Goal: Information Seeking & Learning: Learn about a topic

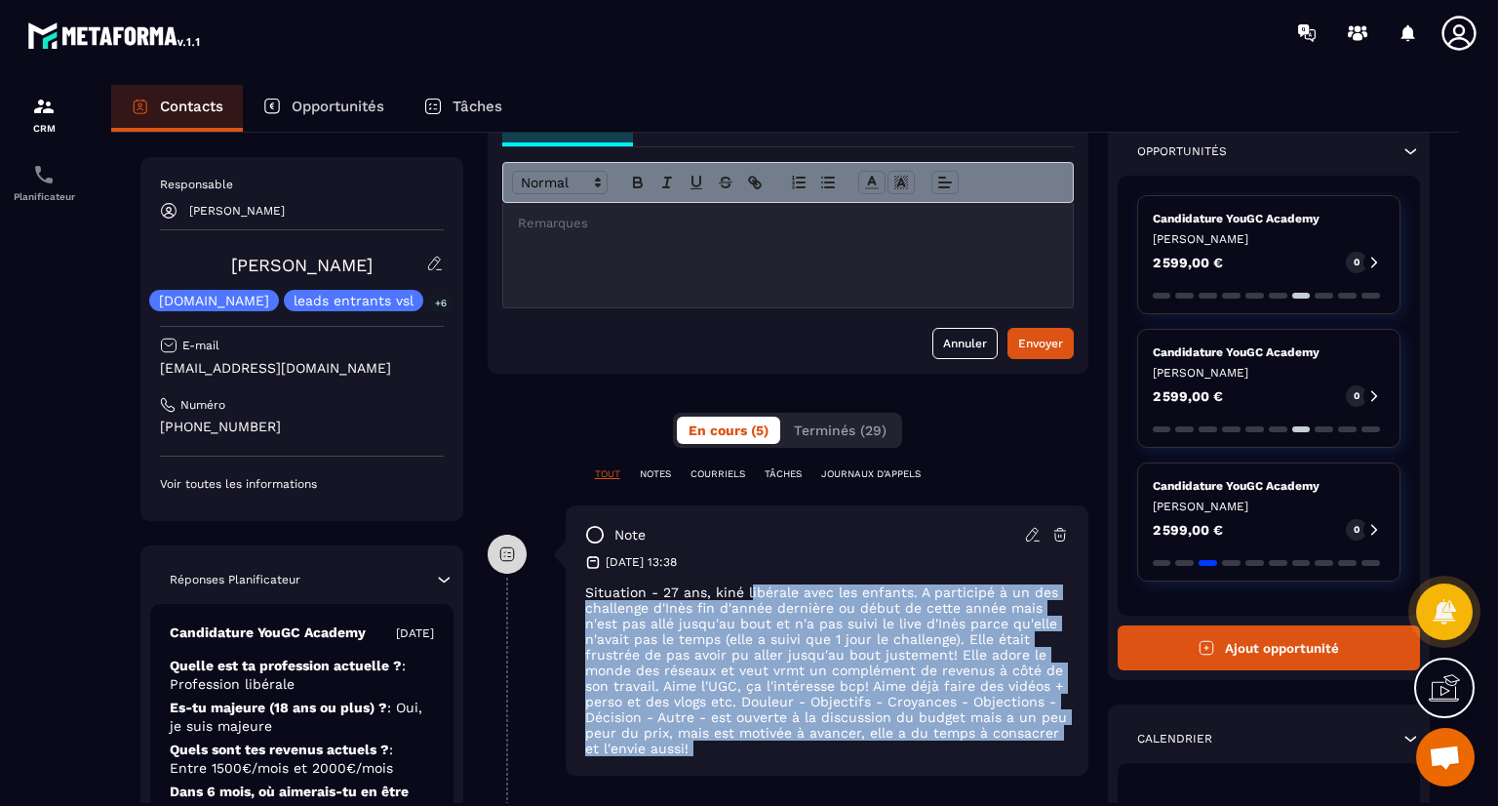
scroll to position [380, 0]
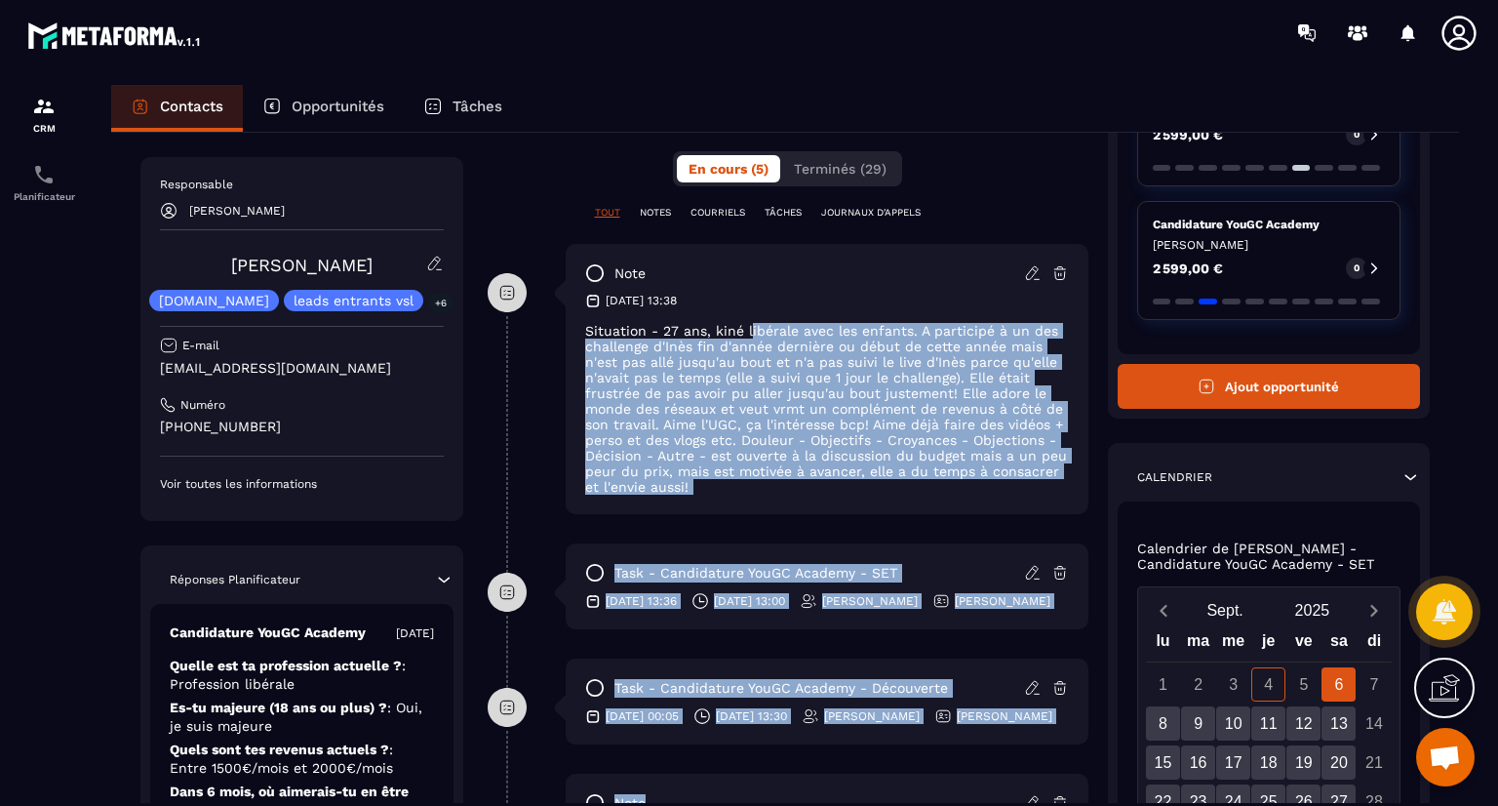
drag, startPoint x: 734, startPoint y: 711, endPoint x: 755, endPoint y: 786, distance: 77.8
click at [755, 786] on div "**********" at bounding box center [788, 435] width 601 height 1194
click at [1088, 491] on div "note [DATE] 13:38 Situation - 27 ans, kiné libérale avec les enfants. A partici…" at bounding box center [827, 379] width 523 height 270
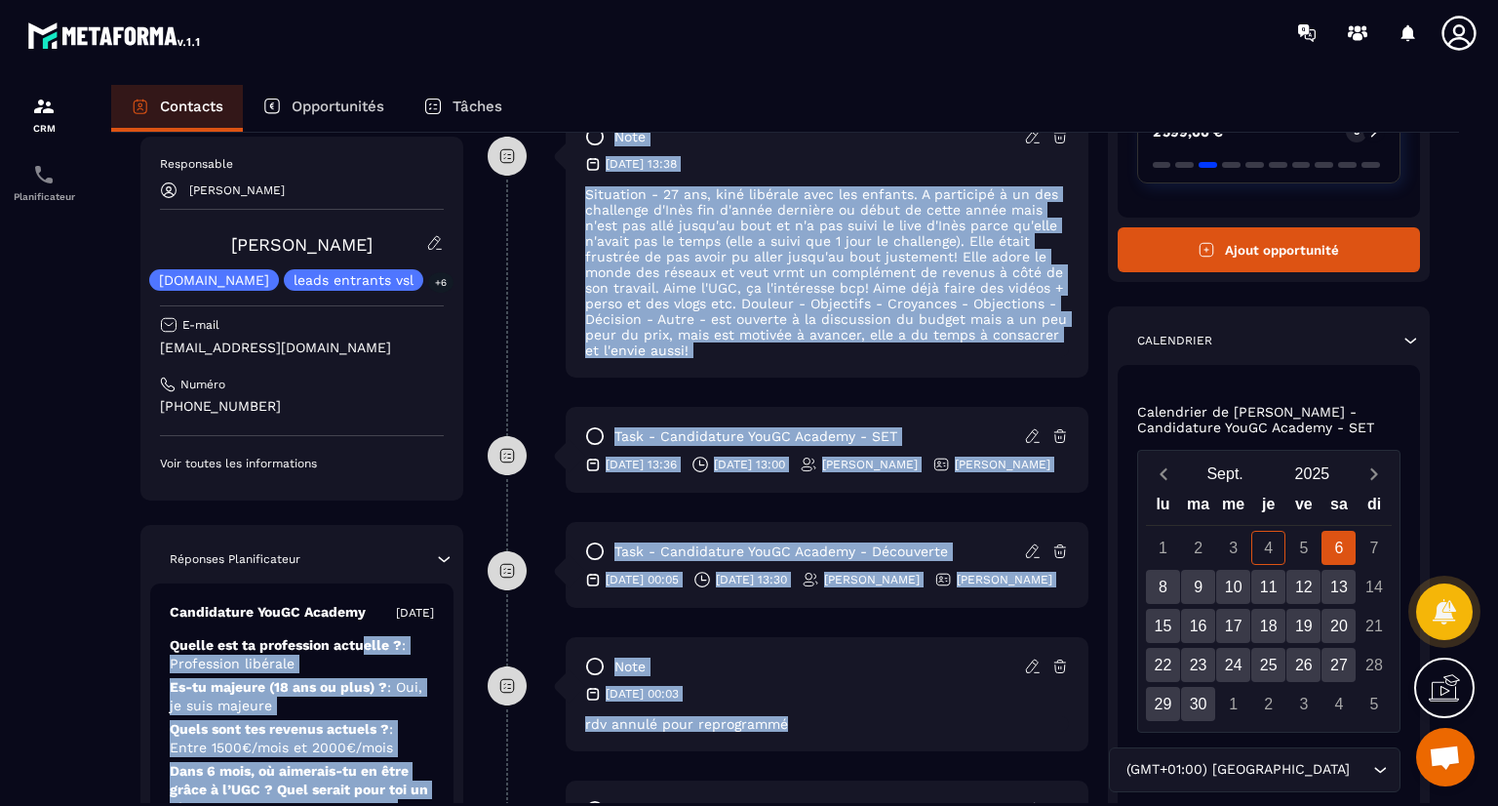
scroll to position [611, 0]
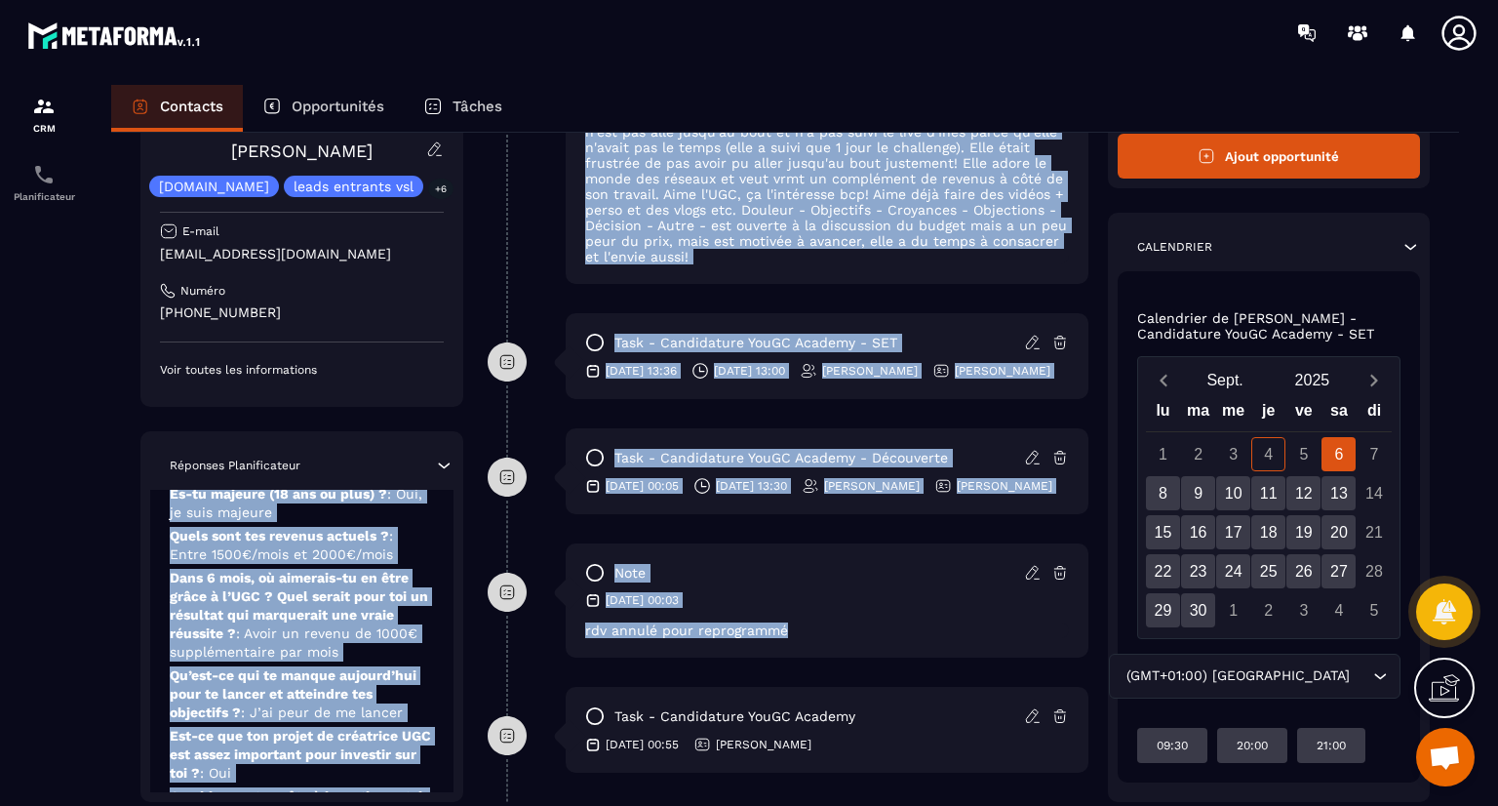
drag, startPoint x: 363, startPoint y: 688, endPoint x: 330, endPoint y: 823, distance: 139.6
click at [330, 805] on html "CRM Planificateur Contacts Opportunités Tâches Revenir aux contacts Responsable…" at bounding box center [749, 403] width 1498 height 806
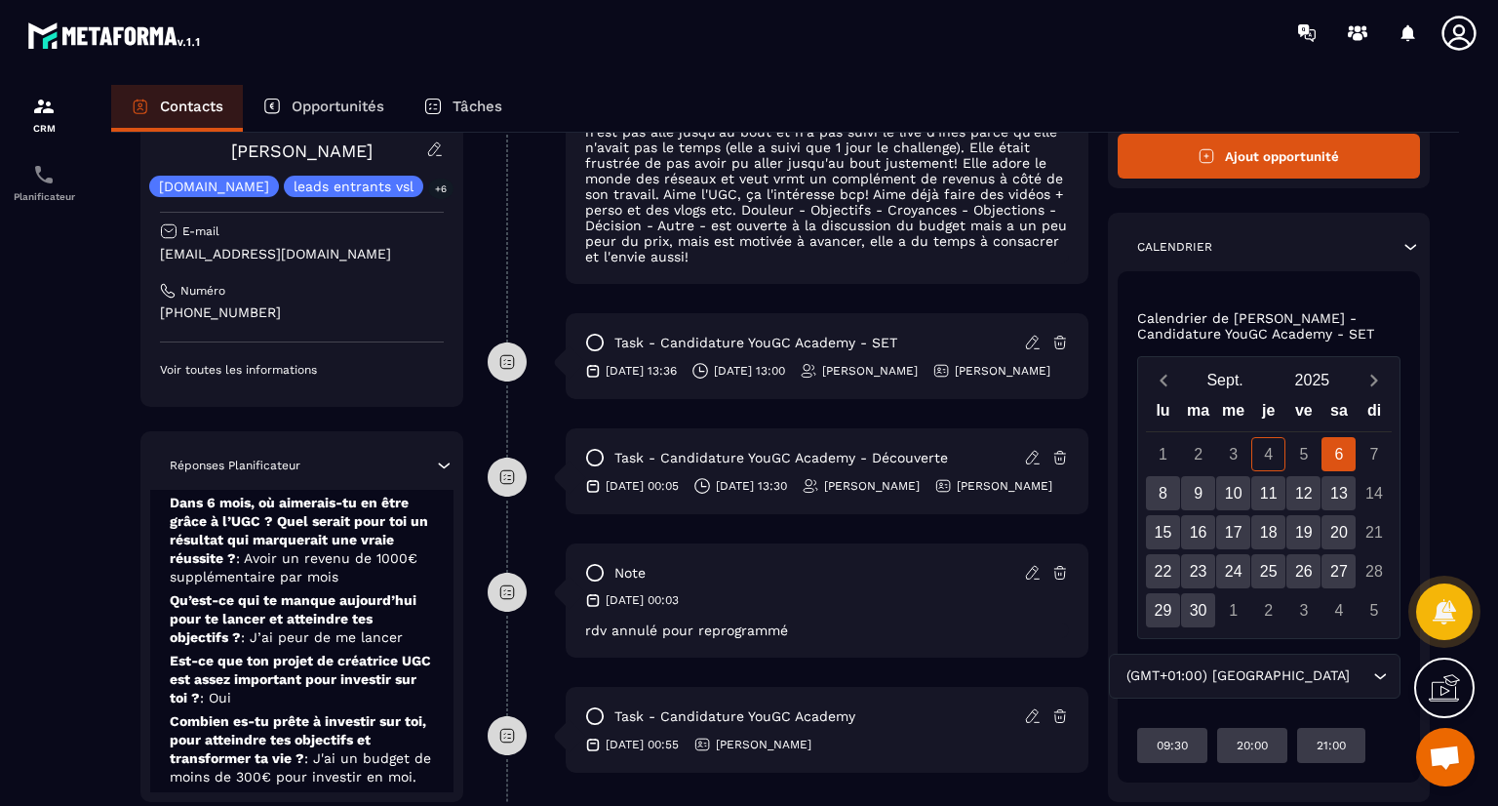
click at [8, 670] on div at bounding box center [44, 463] width 88 height 796
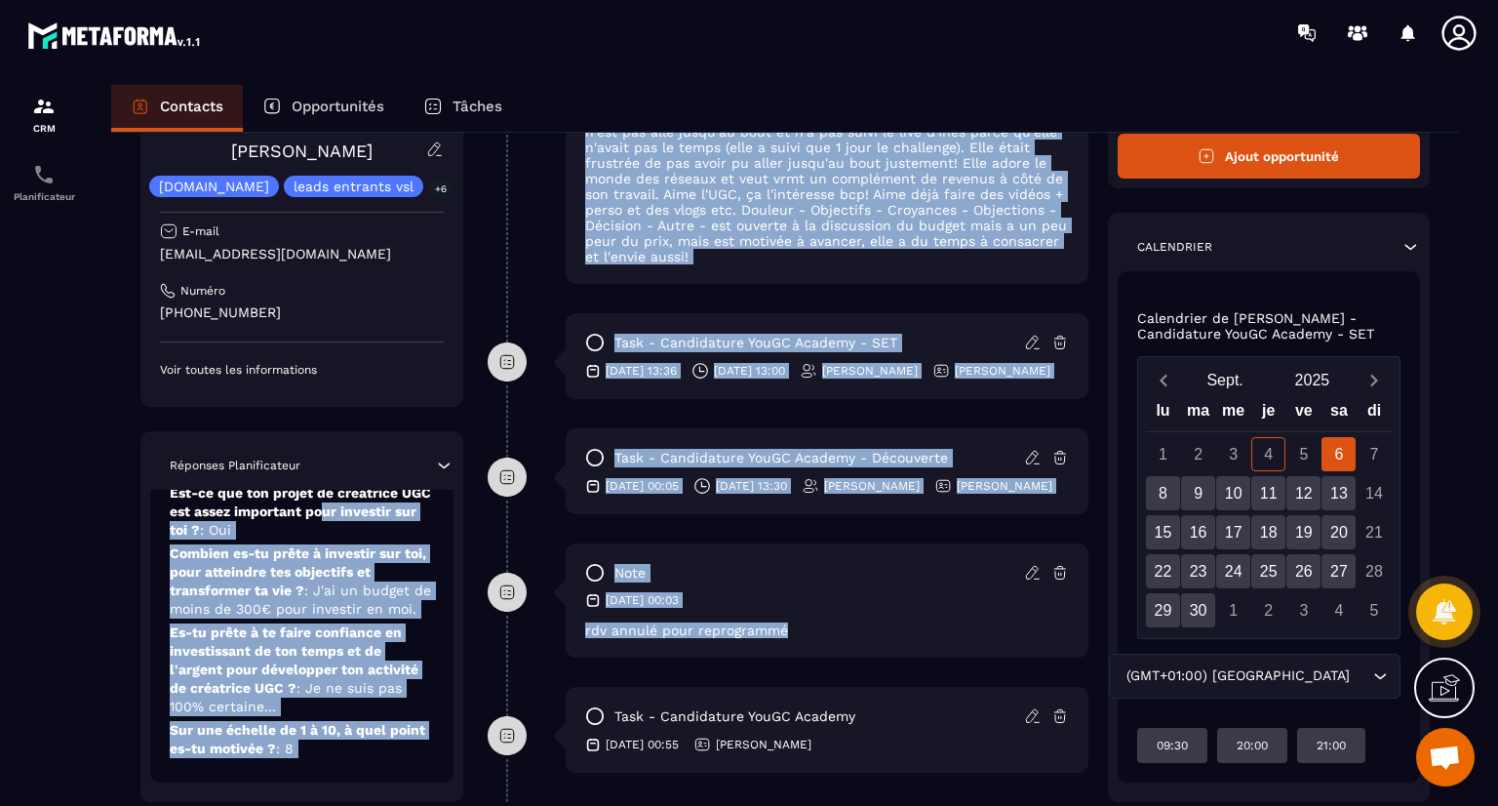
scroll to position [679, 0]
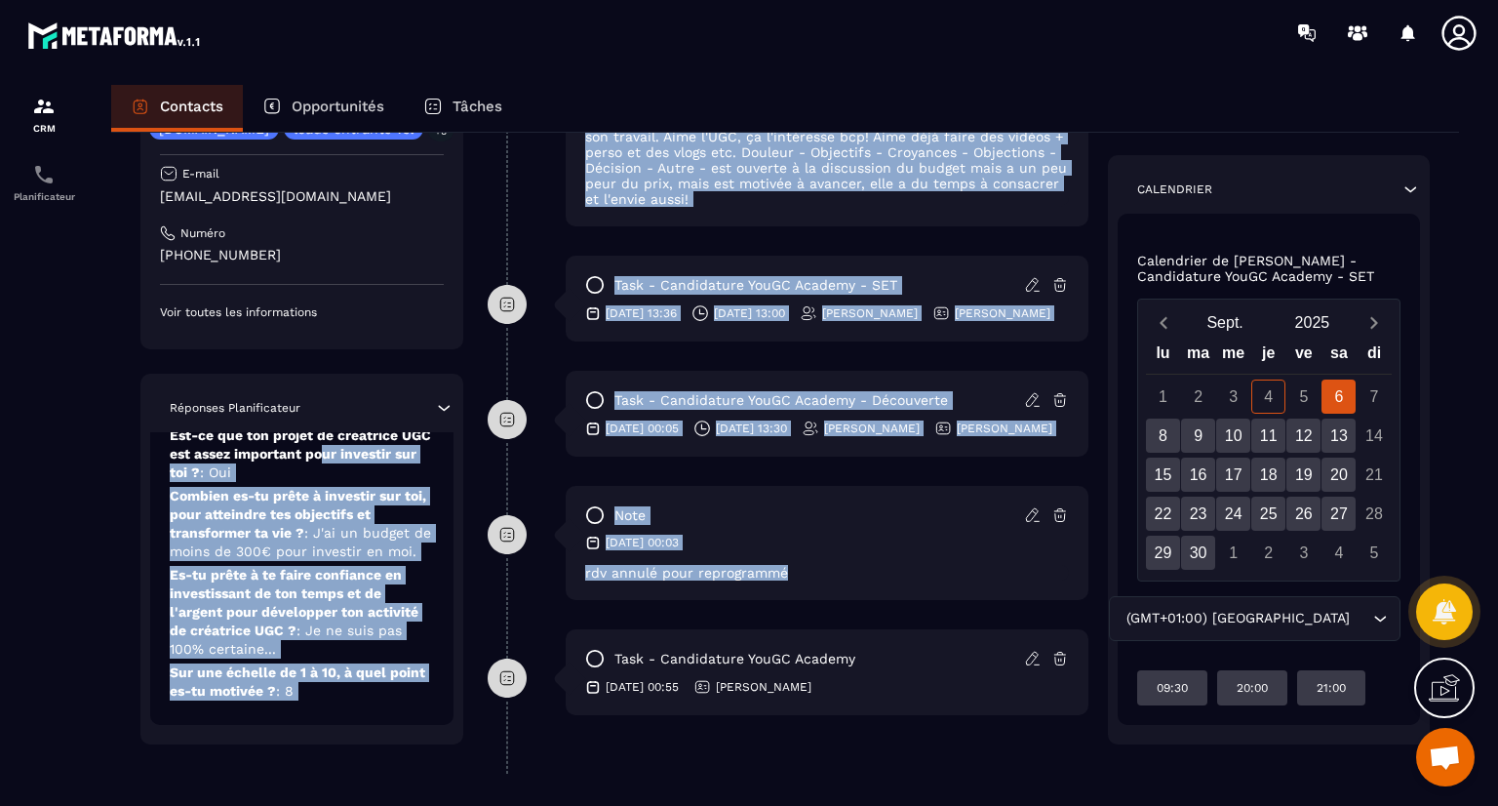
drag, startPoint x: 355, startPoint y: 753, endPoint x: 376, endPoint y: 827, distance: 76.9
click at [376, 805] on html "CRM Planificateur Contacts Opportunités Tâches Revenir aux contacts Responsable…" at bounding box center [749, 403] width 1498 height 806
click at [408, 724] on div "Candidature YouGC Academy [DATE] Quelle est ta profession actuelle ? : Professi…" at bounding box center [301, 583] width 303 height 302
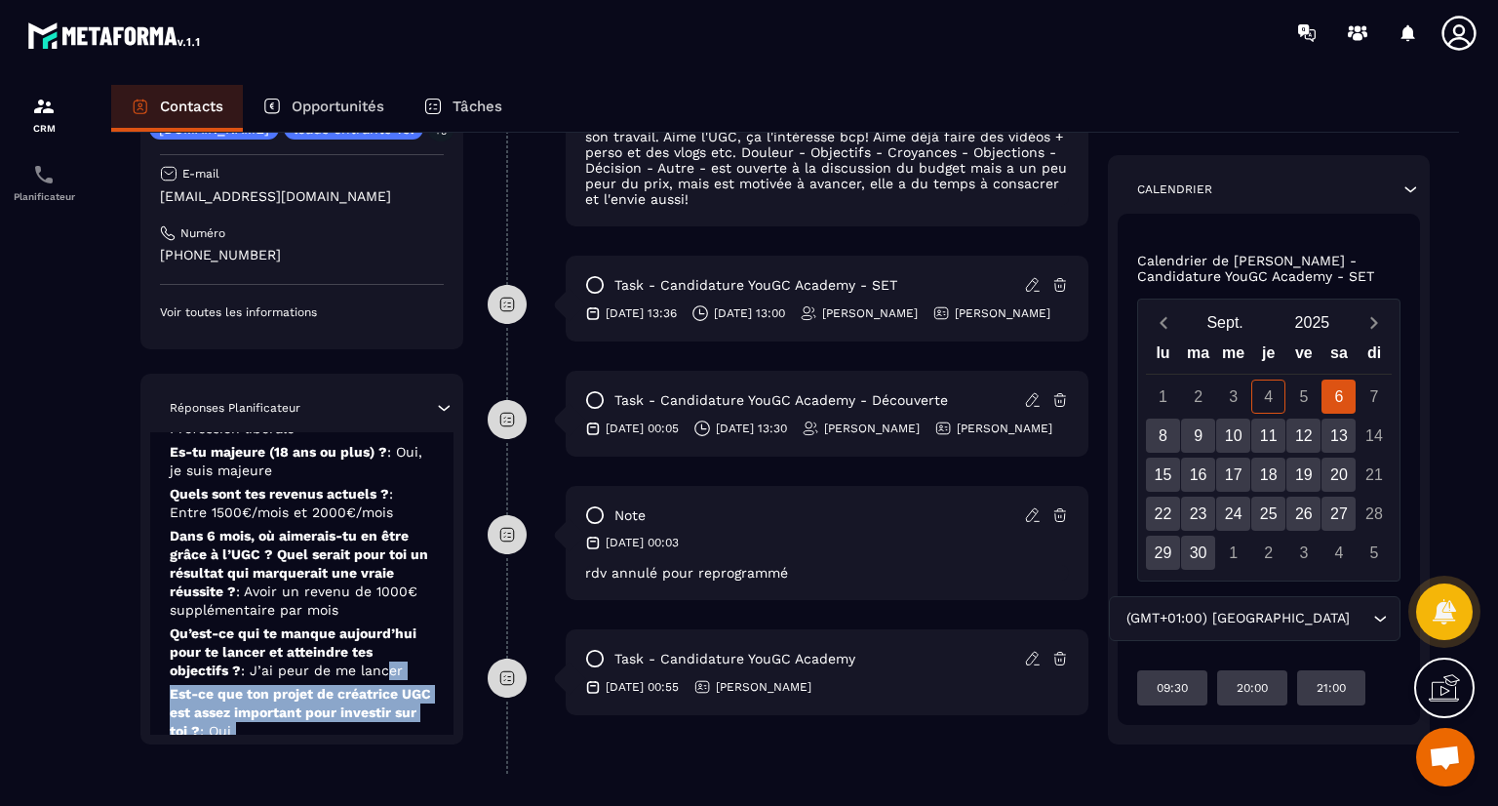
scroll to position [742, 0]
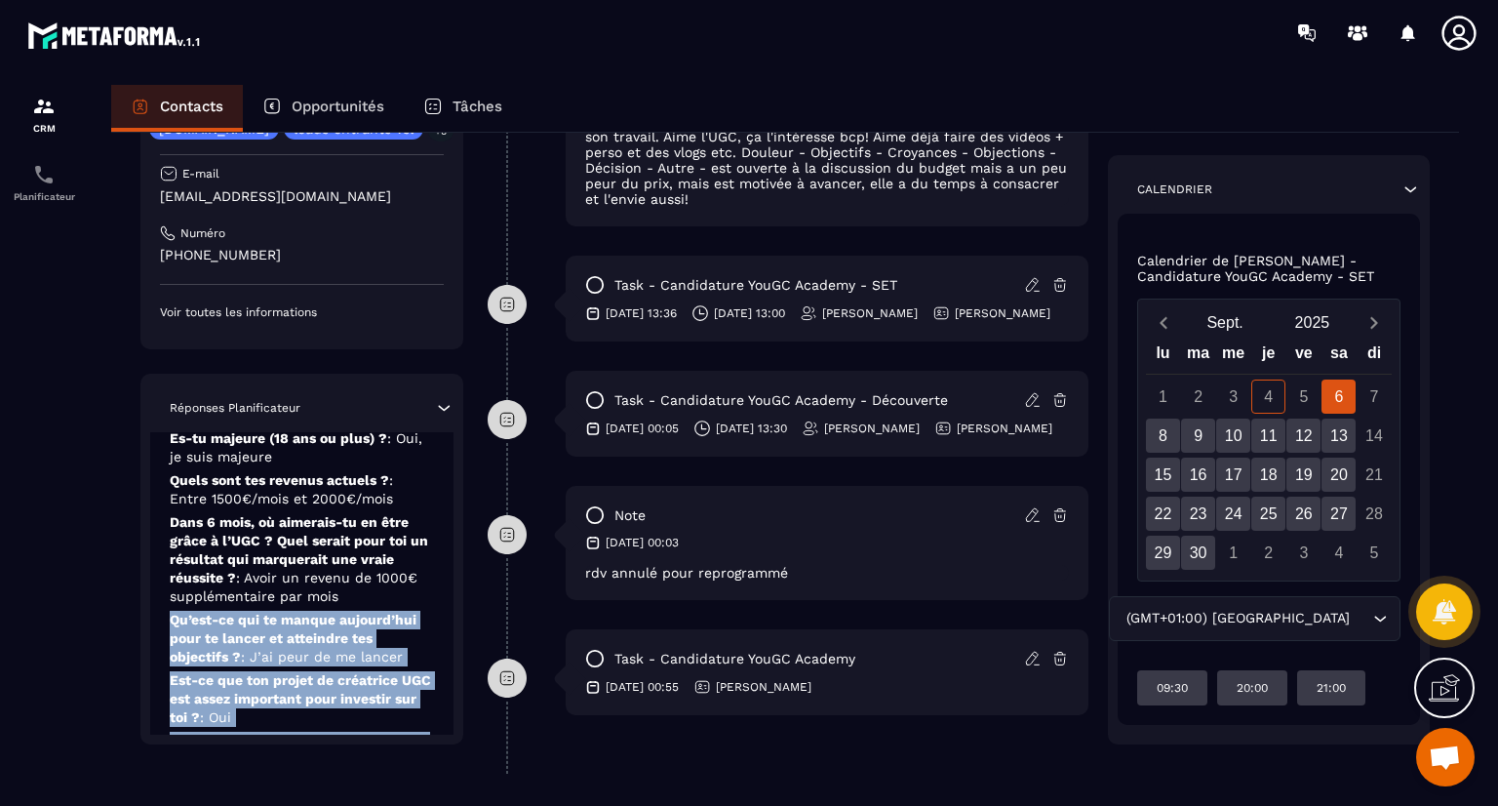
drag, startPoint x: 408, startPoint y: 724, endPoint x: 376, endPoint y: 641, distance: 88.9
click at [376, 641] on div "Candidature YouGC Academy [DATE] Quelle est ta profession actuelle ? : Professi…" at bounding box center [301, 583] width 303 height 302
click at [376, 606] on p "Dans 6 mois, où aimerais-tu en être grâce à l’UGC ? Quel serait pour toi un rés…" at bounding box center [302, 559] width 264 height 93
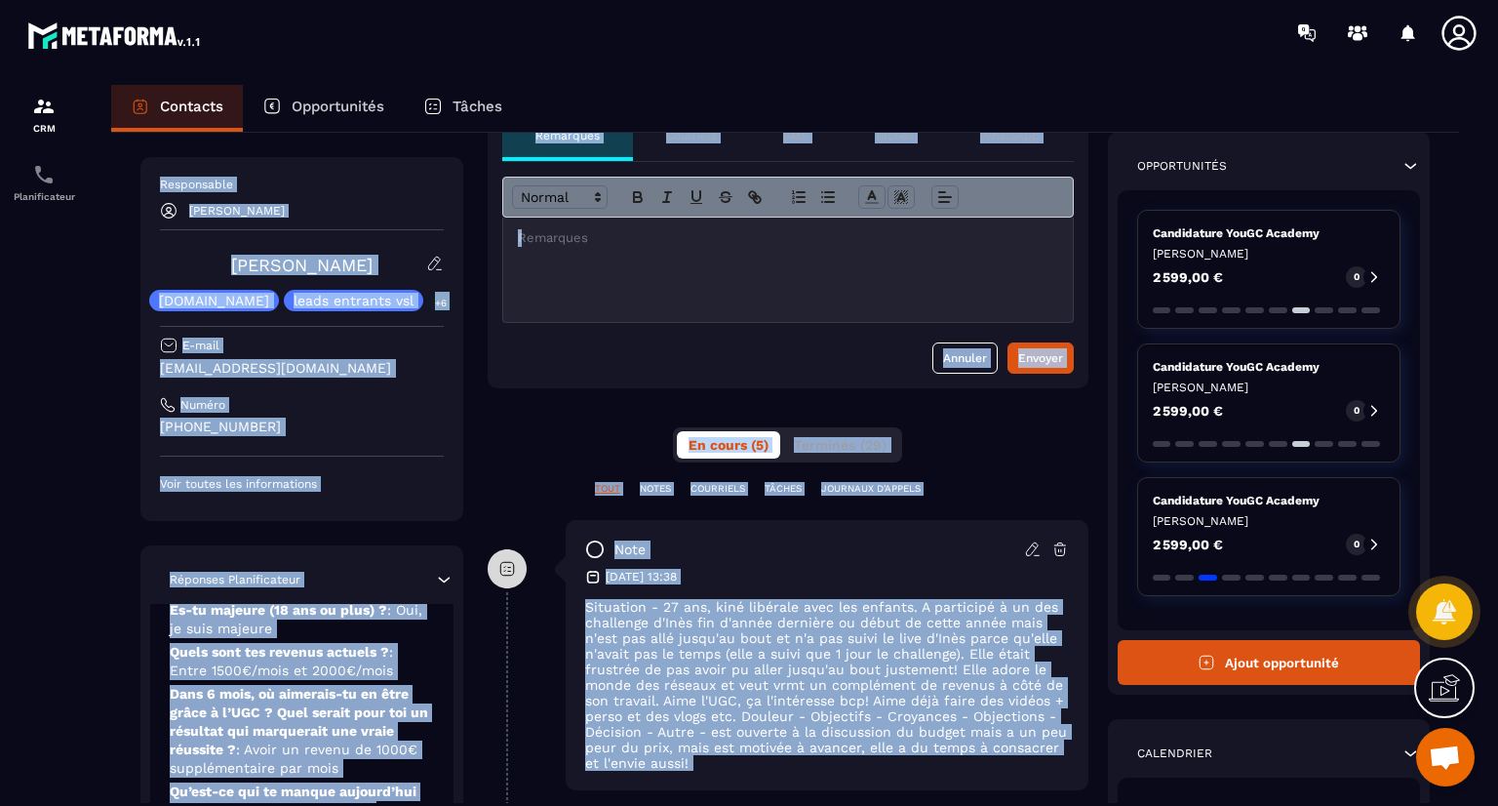
scroll to position [0, 0]
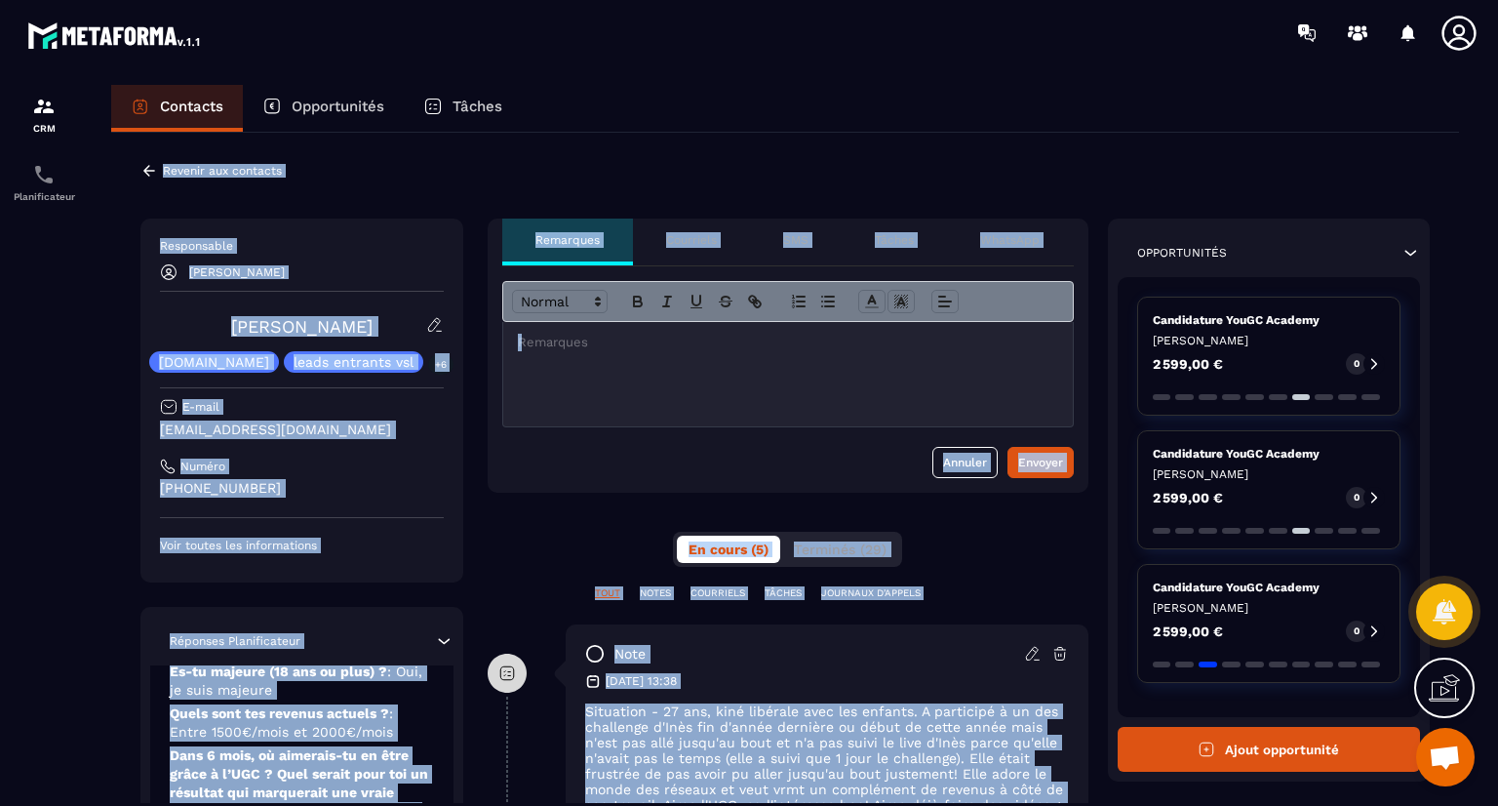
drag, startPoint x: 645, startPoint y: 764, endPoint x: 532, endPoint y: 87, distance: 686.3
click at [532, 87] on div "Contacts Opportunités Tâches Revenir aux contacts Responsable [PERSON_NAME] Nel…" at bounding box center [785, 463] width 1387 height 757
click at [543, 565] on div "**********" at bounding box center [788, 815] width 601 height 1194
